Goal: Check status: Check status

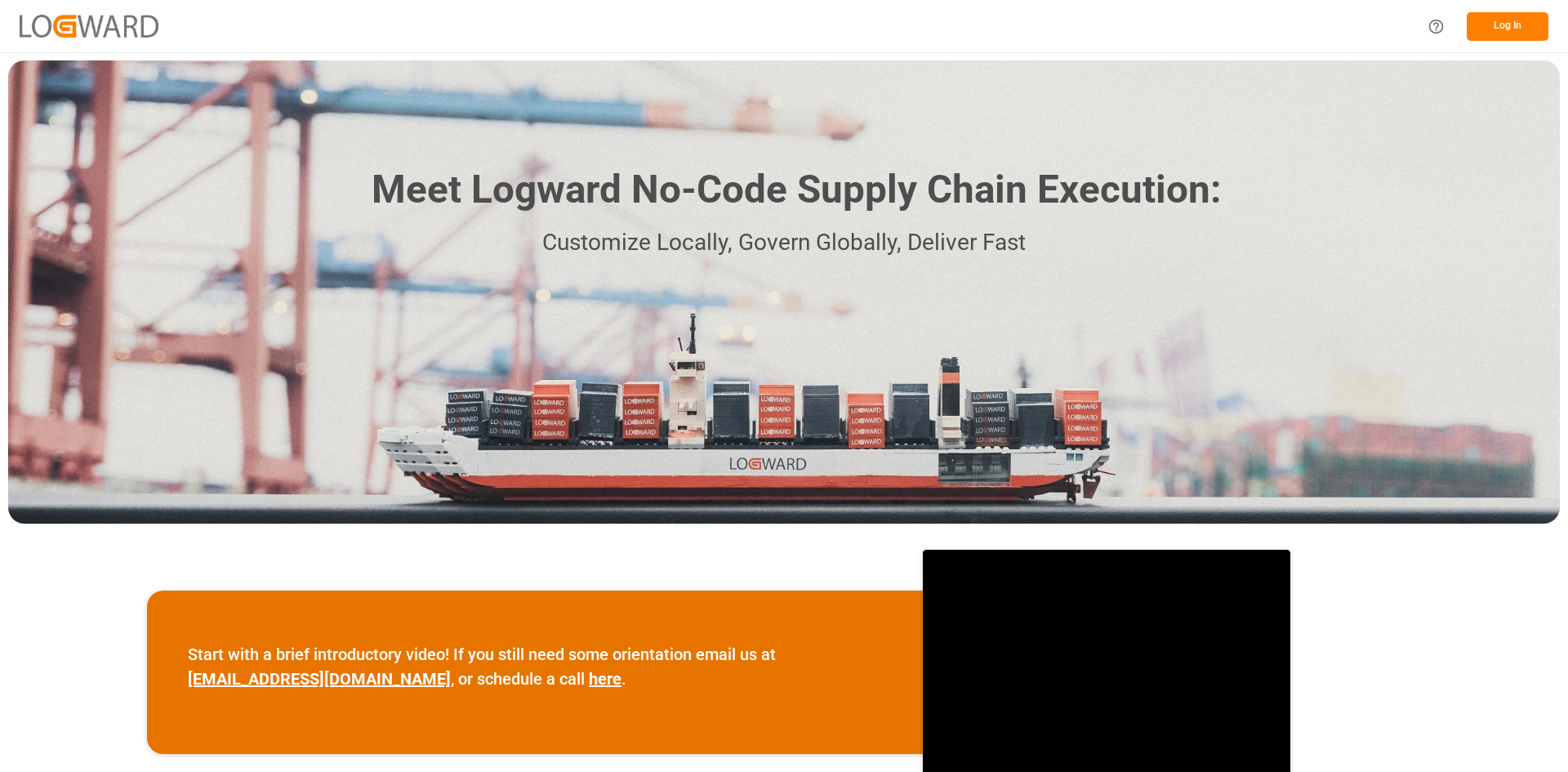
click at [1521, 21] on button "Log In" at bounding box center [1507, 26] width 82 height 29
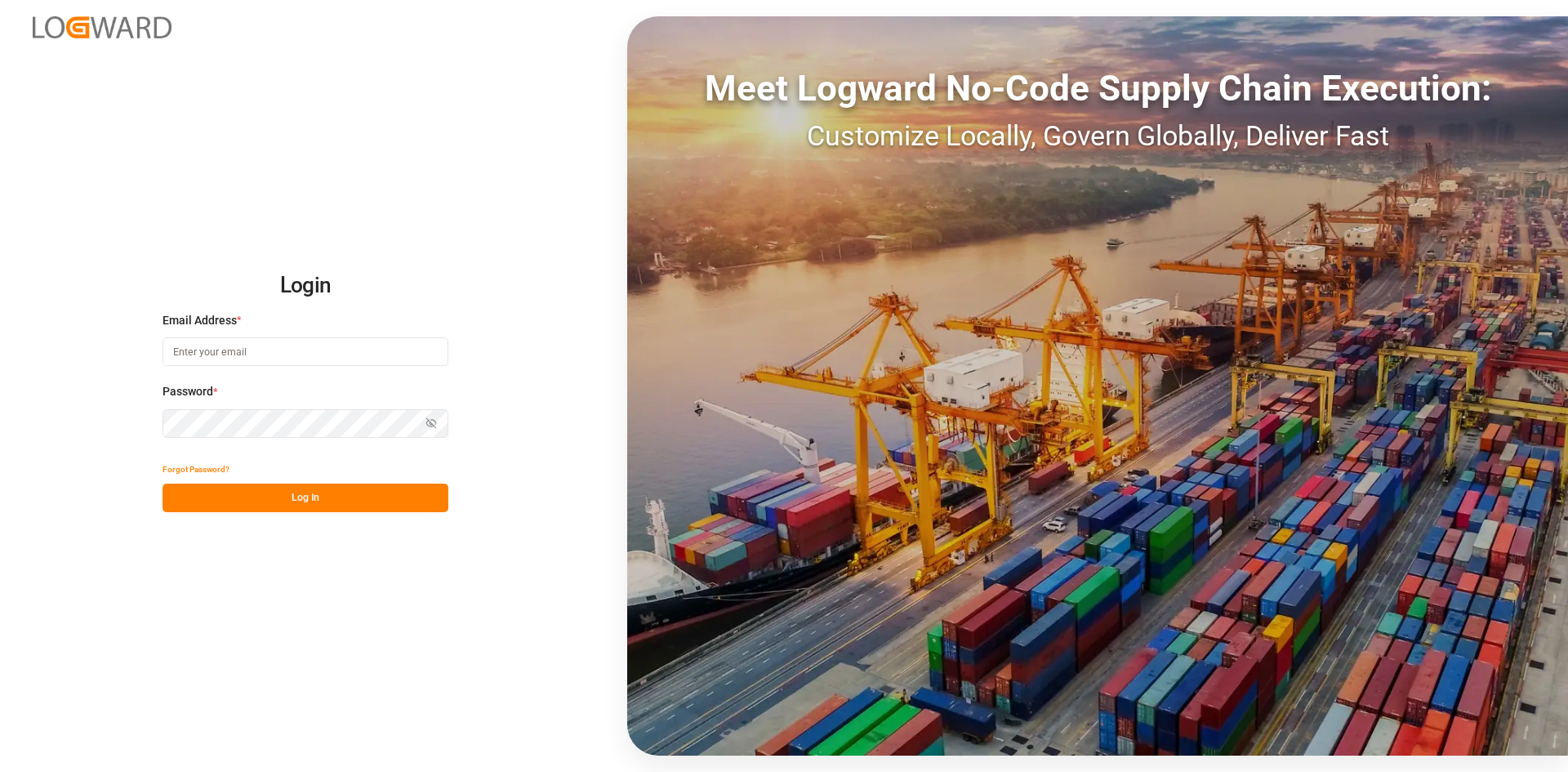
click at [235, 351] on input at bounding box center [304, 351] width 286 height 29
type input "[PERSON_NAME][EMAIL_ADDRESS][DOMAIN_NAME]"
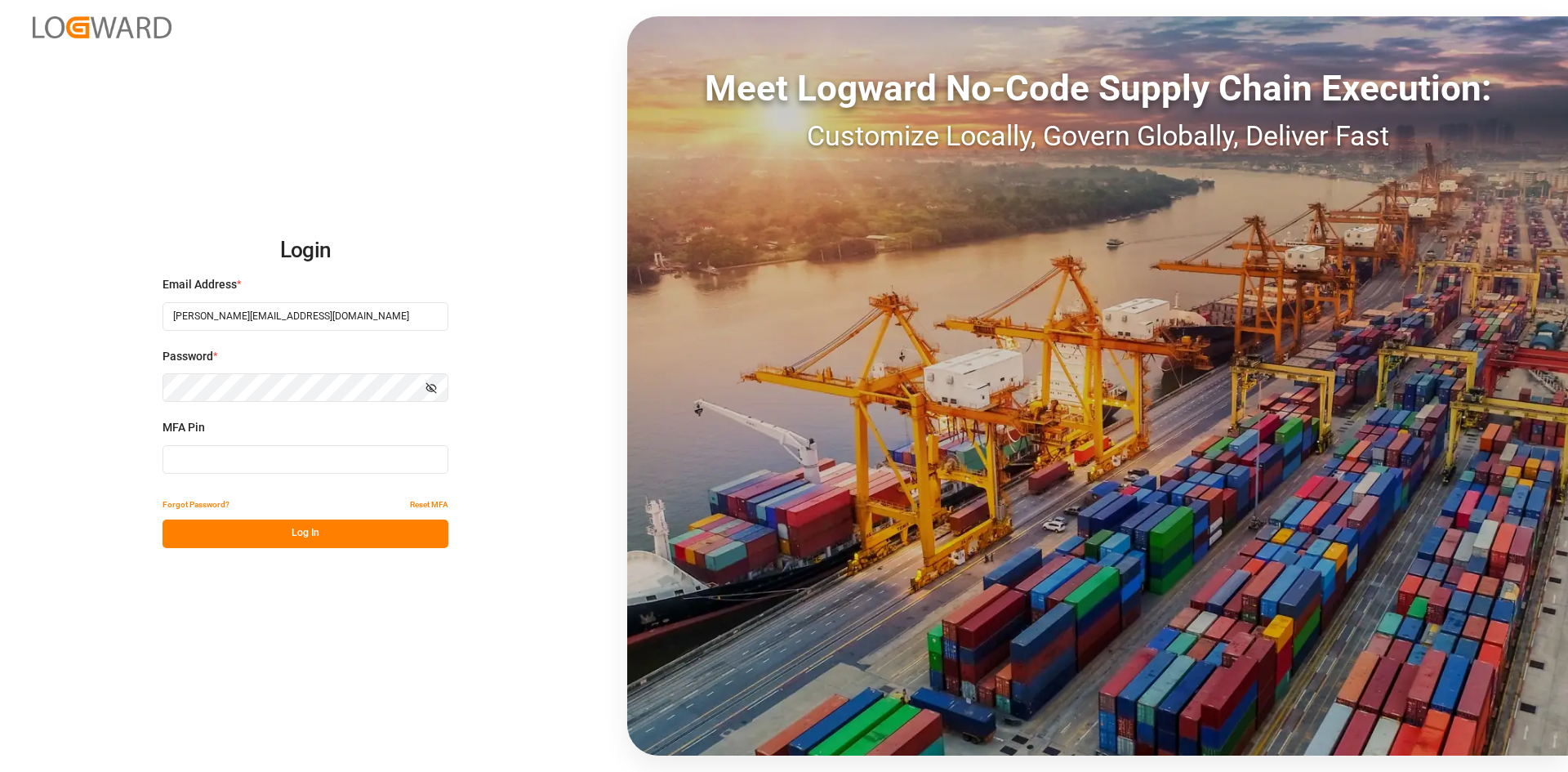
click at [225, 457] on input at bounding box center [304, 459] width 286 height 29
type input "413397"
click at [241, 529] on button "Log In" at bounding box center [304, 534] width 286 height 29
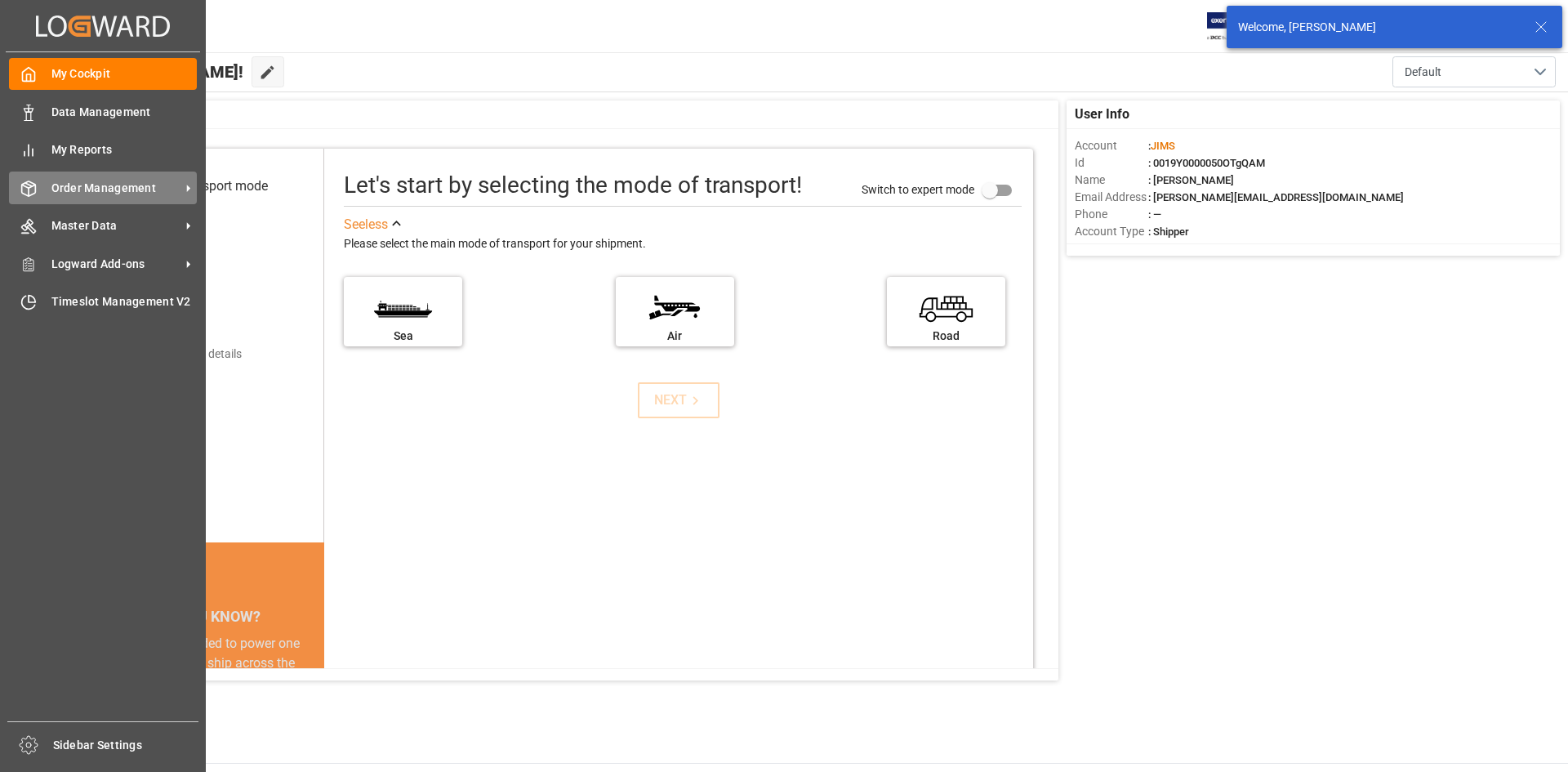
click at [113, 182] on span "Order Management" at bounding box center [116, 188] width 129 height 17
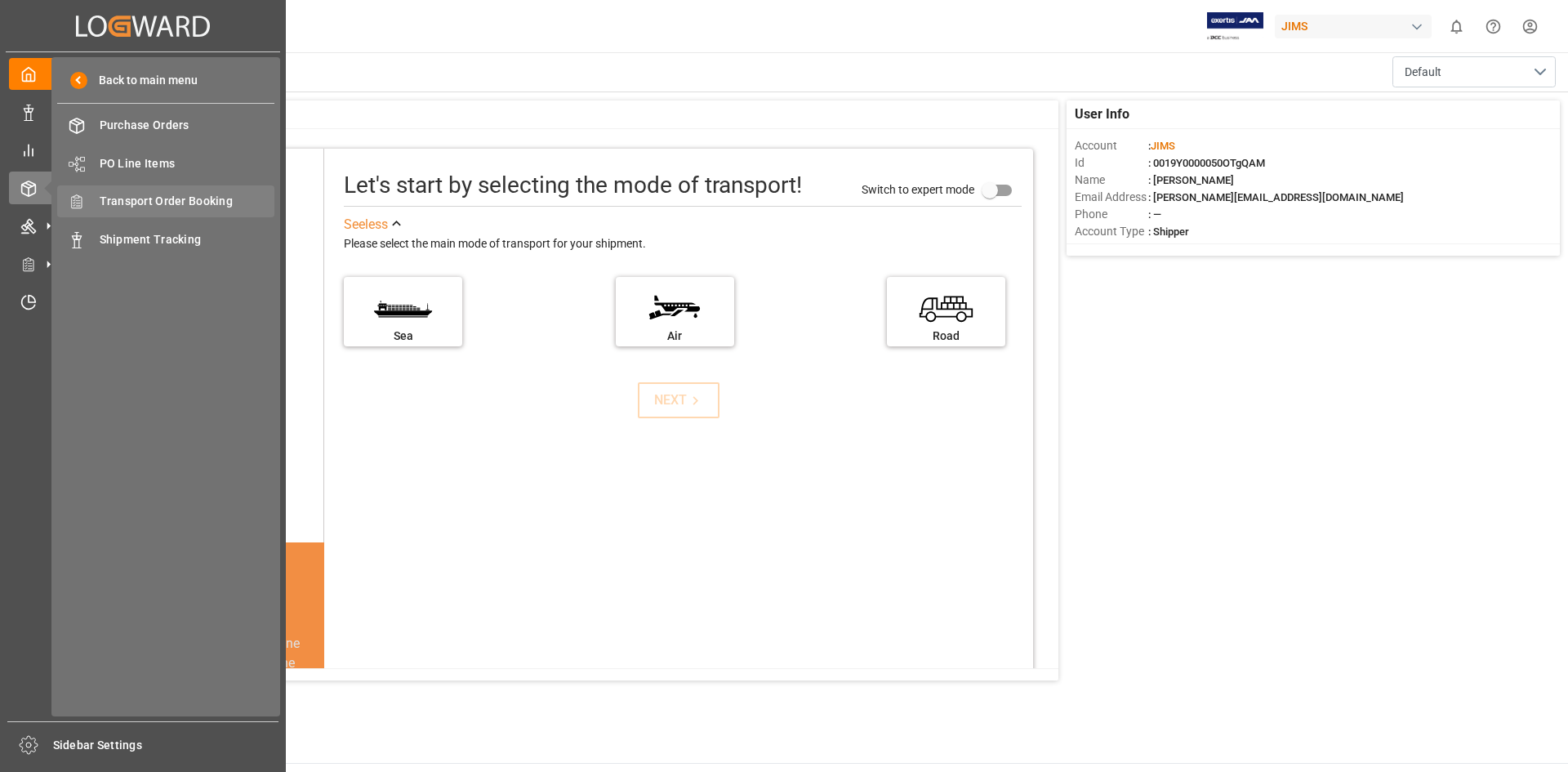
click at [239, 205] on span "Transport Order Booking" at bounding box center [188, 201] width 176 height 17
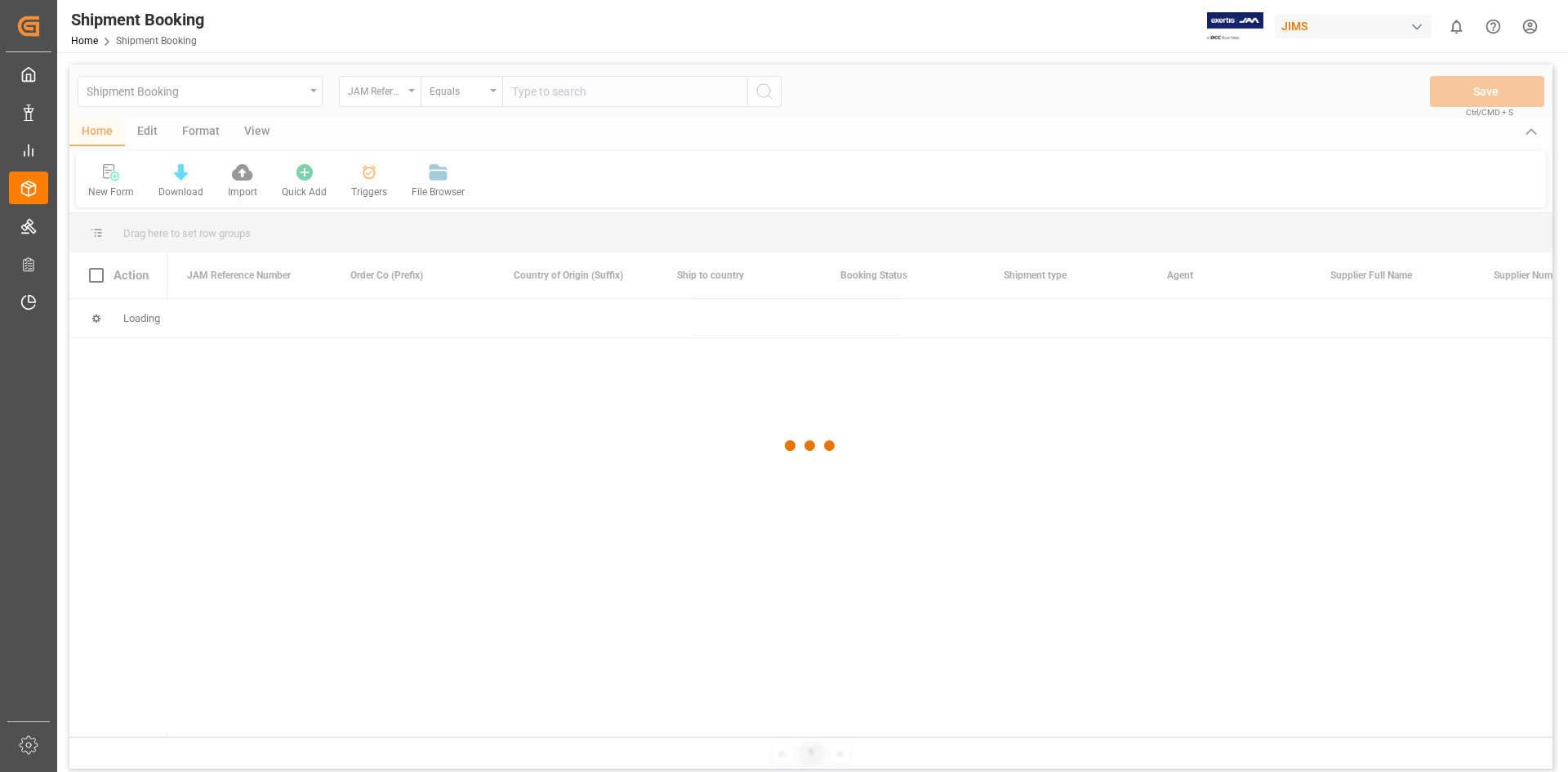
click at [515, 91] on div at bounding box center [810, 445] width 1483 height 762
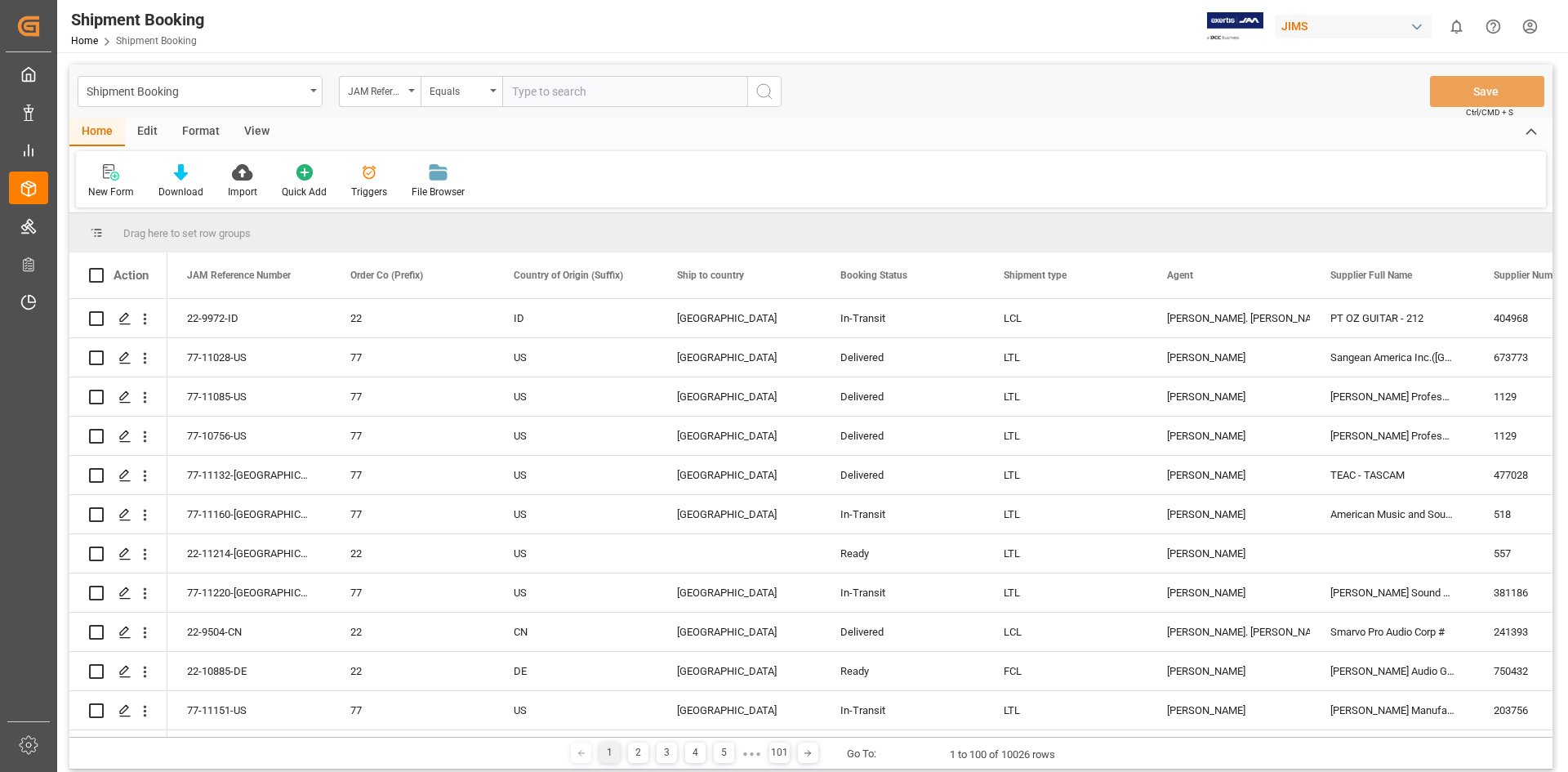
drag, startPoint x: 515, startPoint y: 91, endPoint x: 514, endPoint y: 102, distance: 11.0
click at [514, 102] on input "text" at bounding box center [624, 91] width 245 height 31
paste input "22-11062-[GEOGRAPHIC_DATA]"
type input "22-11062-[GEOGRAPHIC_DATA]"
click at [760, 92] on icon "search button" at bounding box center [765, 92] width 20 height 20
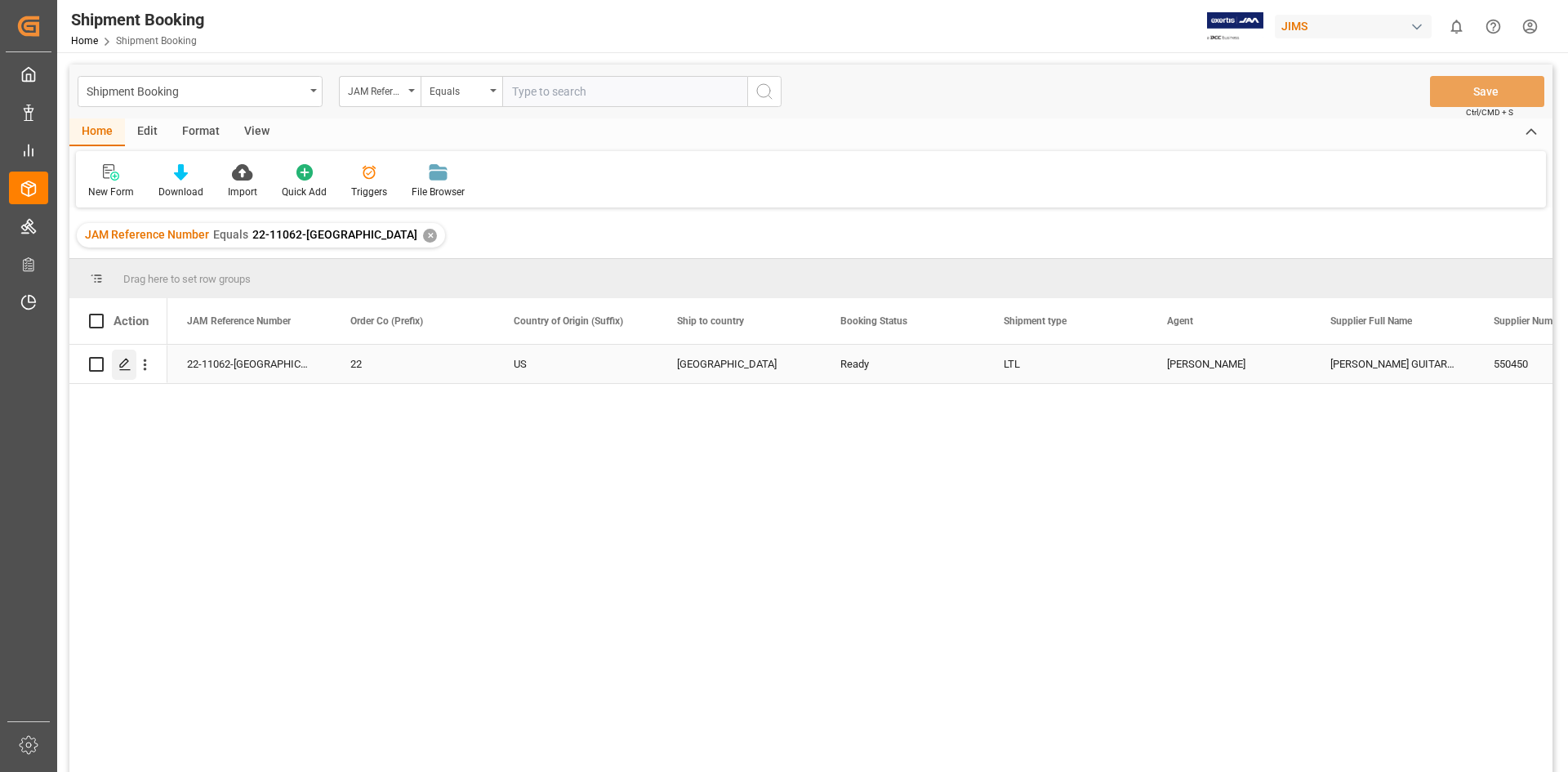
click at [126, 367] on icon "Press SPACE to select this row." at bounding box center [124, 364] width 13 height 13
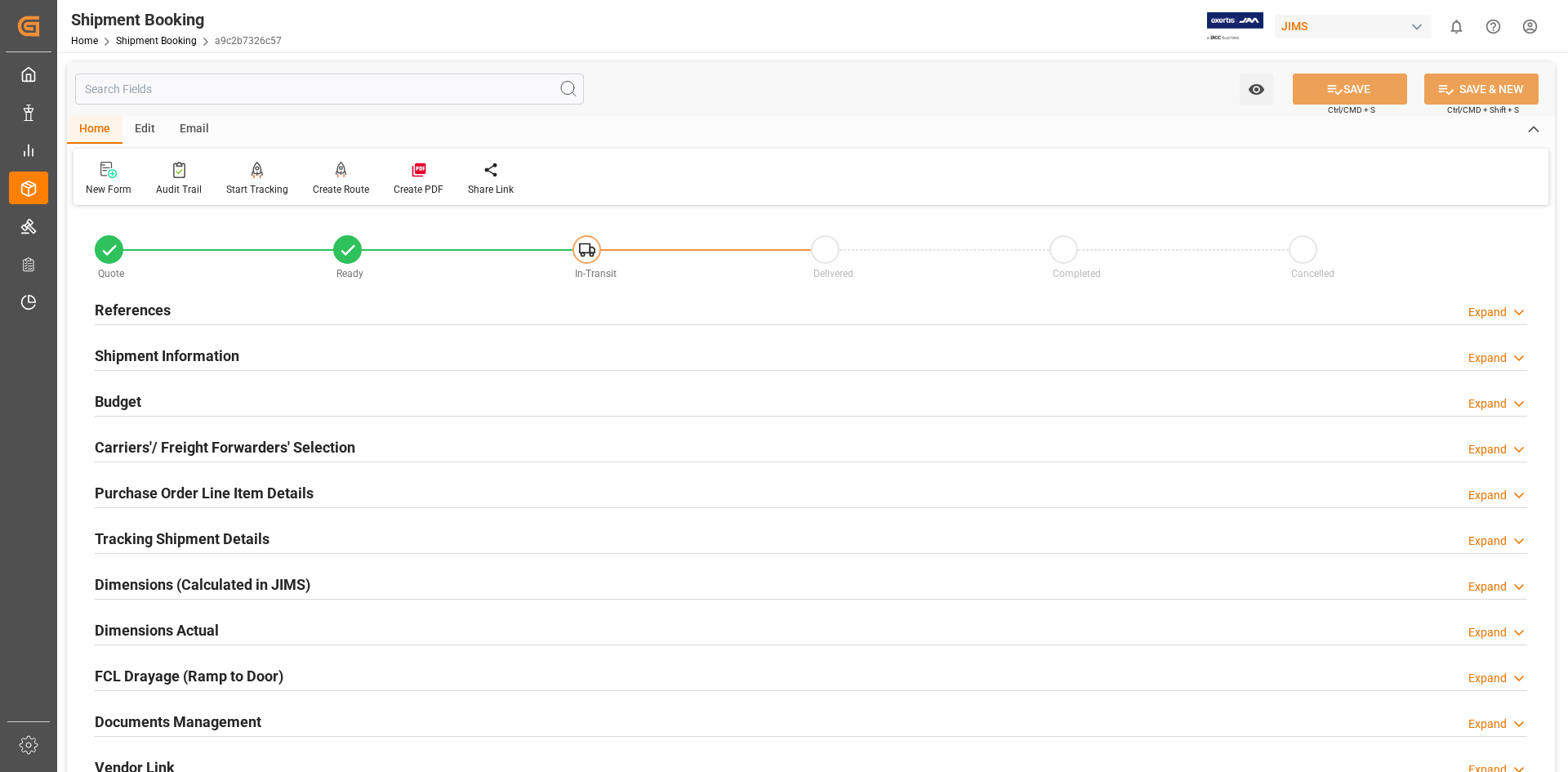
click at [186, 718] on h2 "Documents Management" at bounding box center [178, 722] width 167 height 22
